Goal: Transaction & Acquisition: Purchase product/service

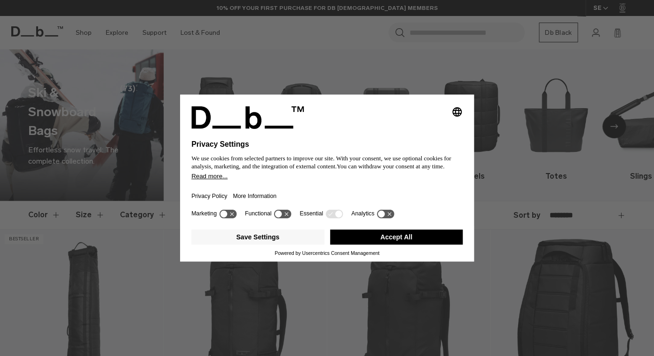
click at [410, 241] on button "Accept All" at bounding box center [396, 236] width 133 height 15
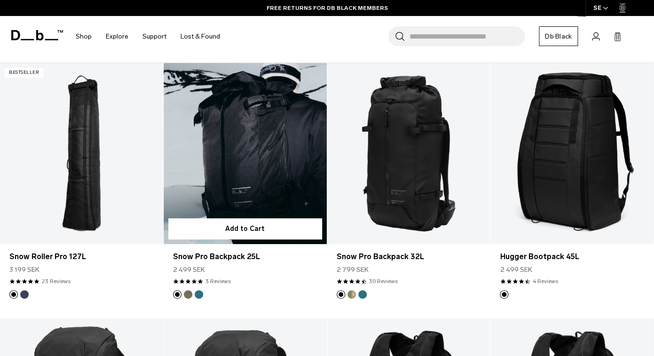
scroll to position [167, 0]
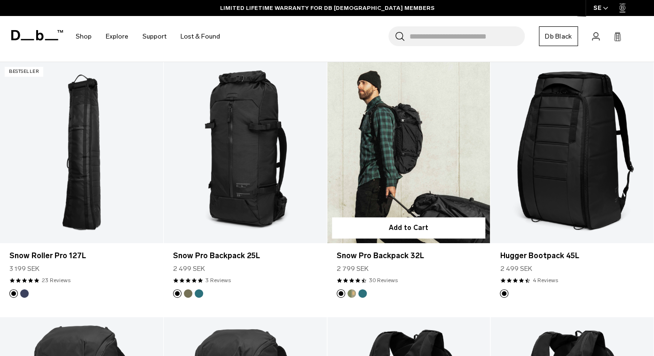
click at [402, 161] on link "Snow Pro Backpack 32L" at bounding box center [408, 152] width 163 height 181
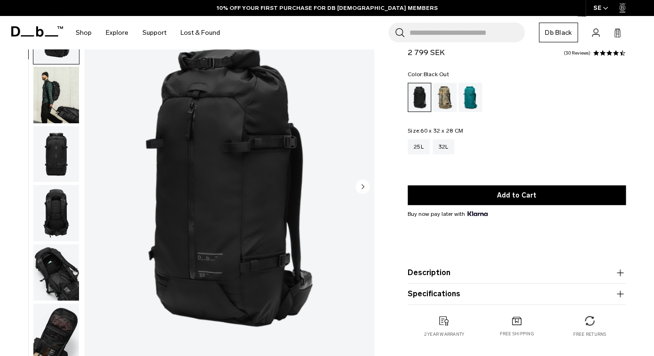
scroll to position [54, 0]
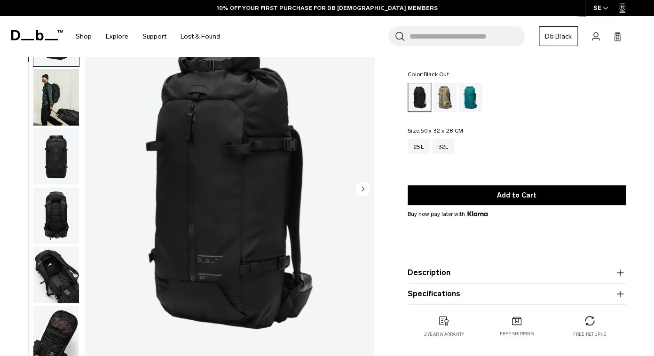
click at [66, 93] on img "button" at bounding box center [56, 97] width 46 height 56
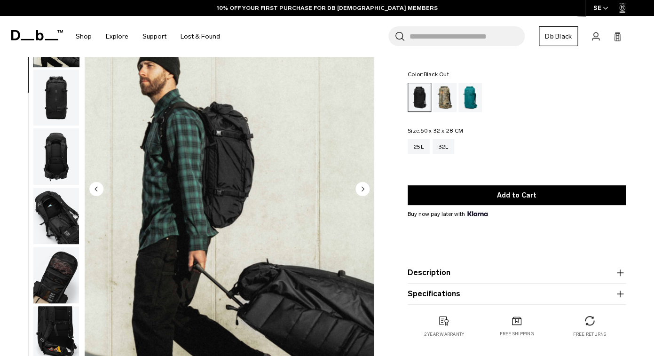
scroll to position [59, 0]
click at [365, 188] on circle "Next slide" at bounding box center [362, 189] width 14 height 14
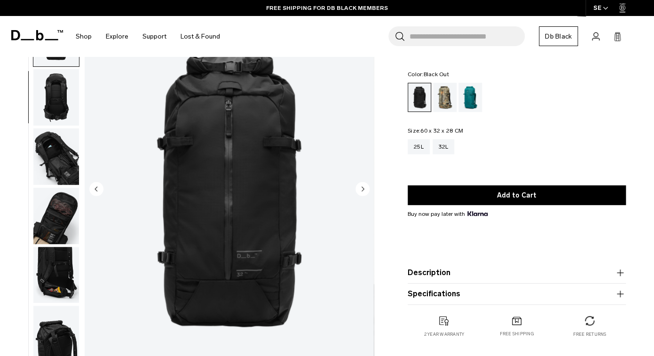
scroll to position [118, 0]
click at [365, 188] on circle "Next slide" at bounding box center [362, 189] width 14 height 14
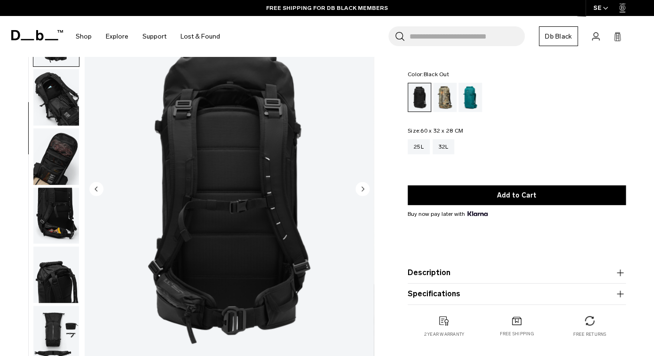
click at [365, 188] on circle "Next slide" at bounding box center [362, 189] width 14 height 14
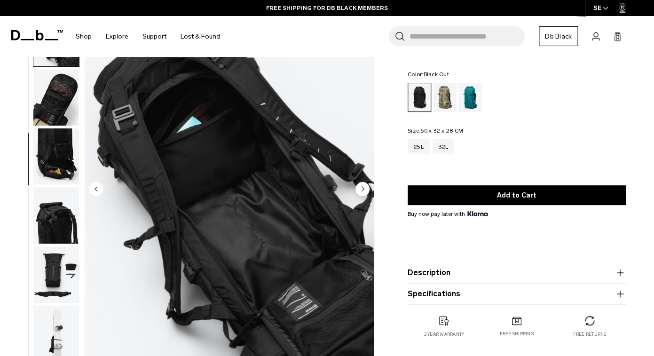
click at [365, 188] on circle "Next slide" at bounding box center [362, 189] width 14 height 14
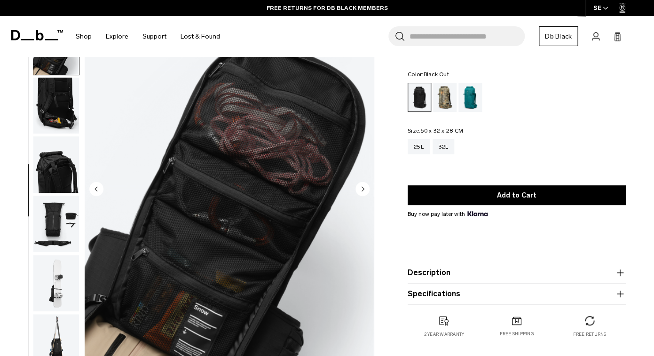
scroll to position [288, 0]
click at [365, 188] on circle "Next slide" at bounding box center [362, 189] width 14 height 14
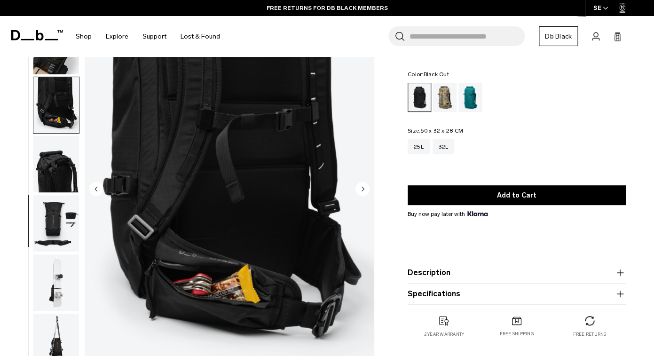
click at [365, 188] on circle "Next slide" at bounding box center [362, 189] width 14 height 14
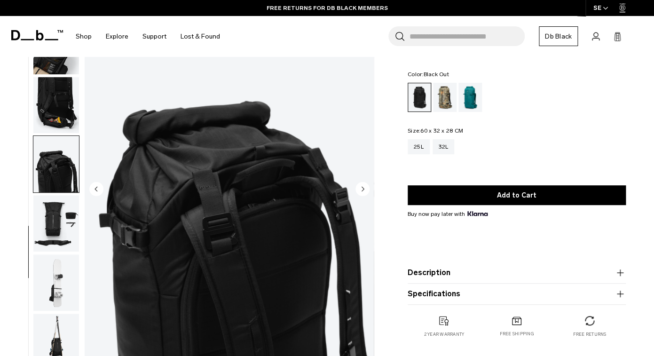
click at [365, 188] on circle "Next slide" at bounding box center [362, 189] width 14 height 14
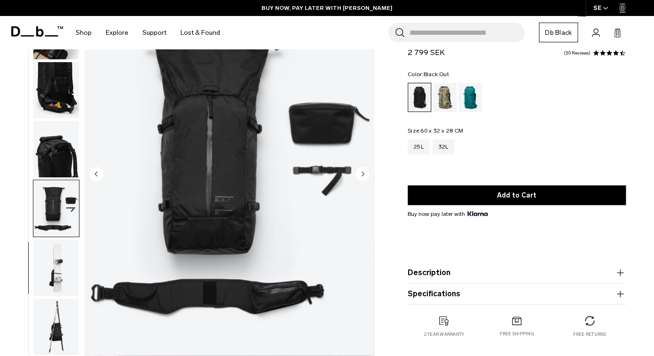
scroll to position [28, 0]
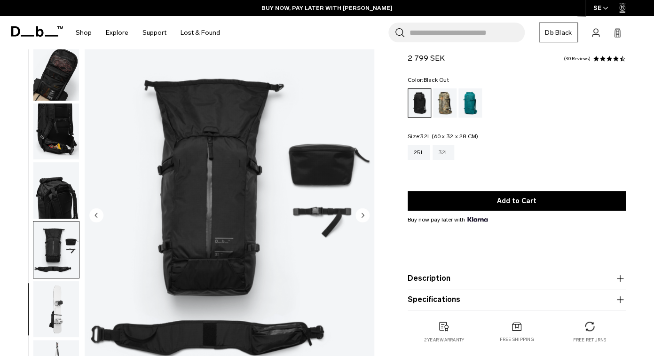
click at [445, 154] on div "32L" at bounding box center [443, 152] width 22 height 15
click at [418, 99] on div "Black Out" at bounding box center [419, 103] width 23 height 28
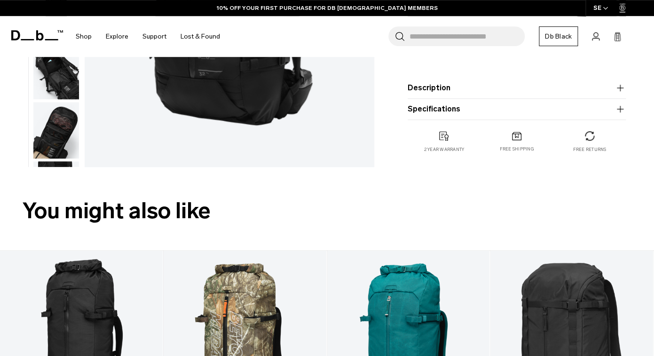
scroll to position [231, 0]
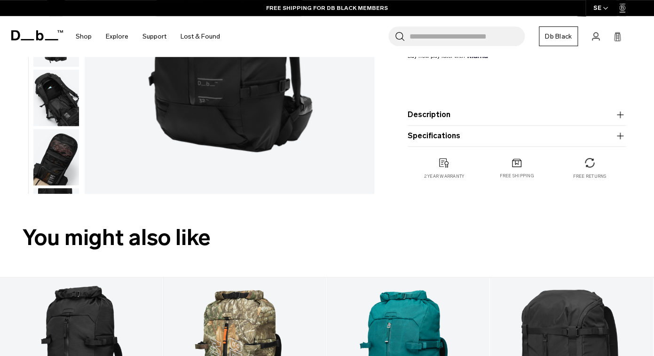
click at [617, 118] on icon "button" at bounding box center [619, 114] width 11 height 11
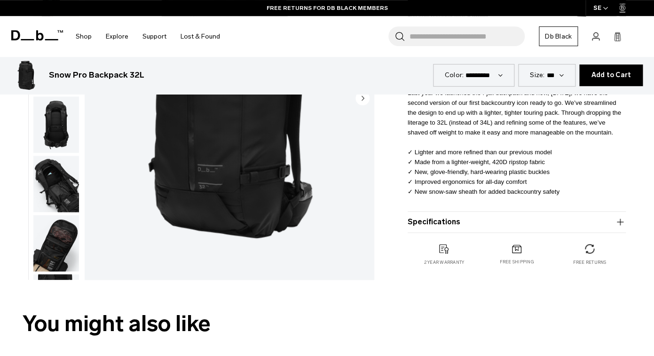
click at [619, 223] on icon "button" at bounding box center [619, 221] width 11 height 11
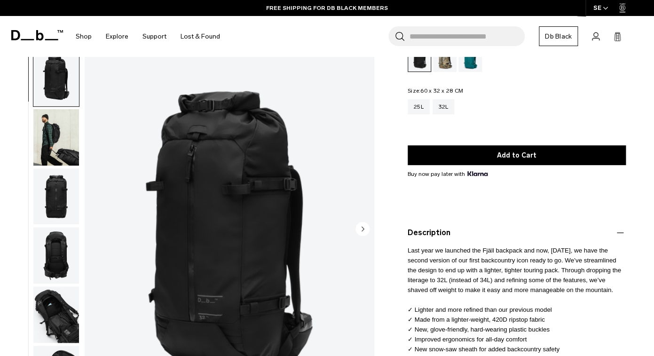
scroll to position [58, 0]
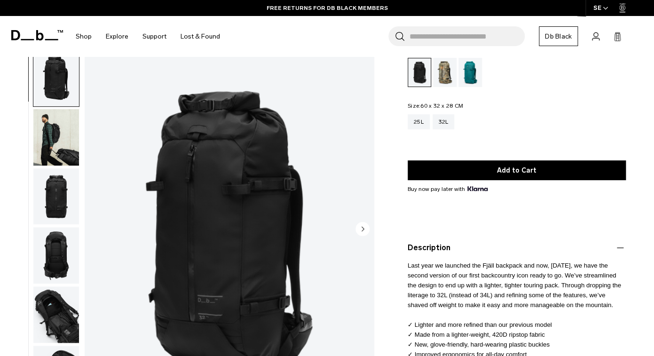
click at [574, 105] on div "Size: 60 x 32 x 28 CM Out of stock 25L 32L" at bounding box center [517, 123] width 218 height 40
click at [571, 96] on div "Color: Black Out Out of stock Size: 60 x 32 x 28 CM Out of stock 25L 32L" at bounding box center [517, 95] width 218 height 96
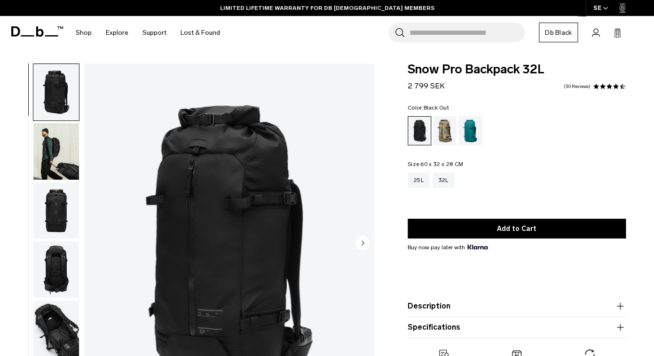
click at [298, 36] on div "Search for Bags, Luggage... Search Close Trending Products All Products Hugger …" at bounding box center [436, 32] width 419 height 33
click at [570, 140] on ul at bounding box center [517, 130] width 218 height 29
click at [450, 180] on div "32L" at bounding box center [443, 180] width 22 height 15
click at [446, 130] on div "Db x Beyond Medals" at bounding box center [445, 130] width 24 height 29
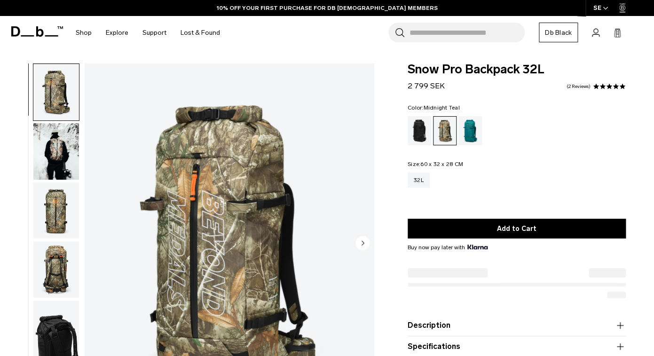
click at [459, 135] on div "Midnight Teal" at bounding box center [470, 130] width 24 height 29
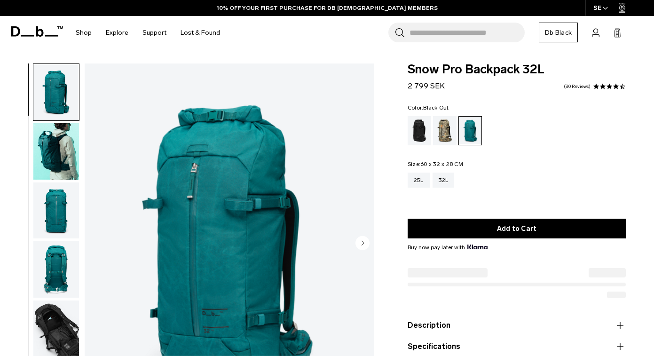
click at [431, 132] on div "Black Out" at bounding box center [420, 130] width 24 height 29
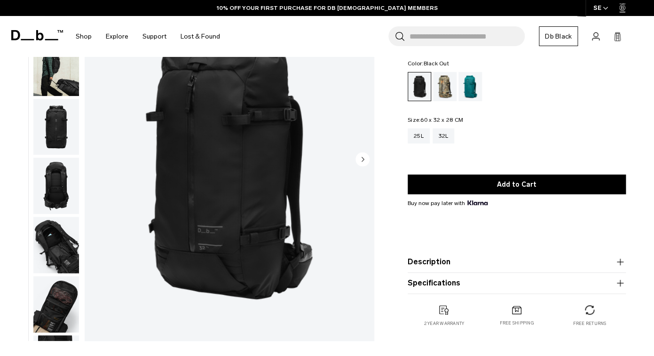
scroll to position [84, 0]
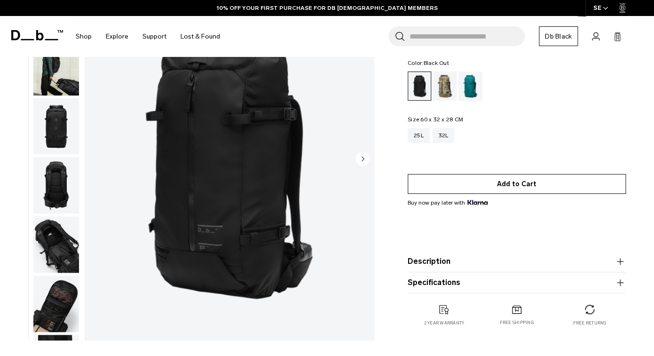
click at [529, 188] on button "Add to Cart" at bounding box center [517, 184] width 218 height 20
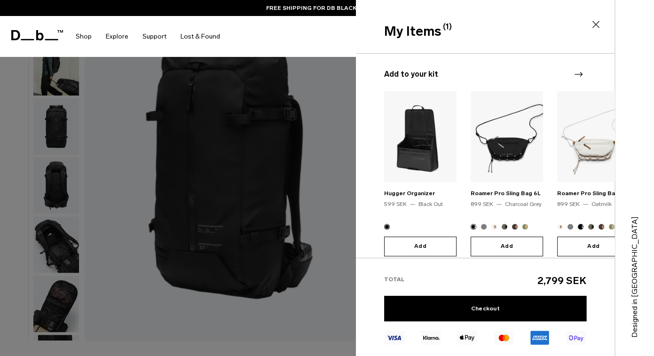
scroll to position [75, 0]
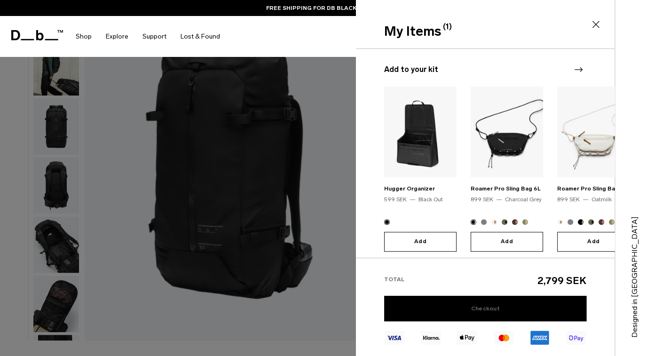
click at [499, 307] on link "Checkout" at bounding box center [485, 308] width 202 height 25
